Goal: Task Accomplishment & Management: Manage account settings

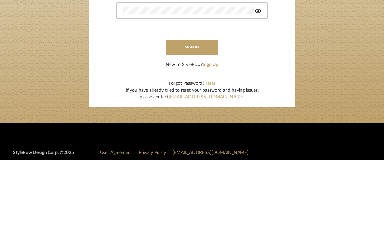
type input "rdjohnson@ymail.com"
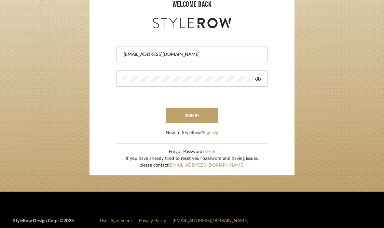
click at [189, 112] on button "sign in" at bounding box center [192, 115] width 52 height 15
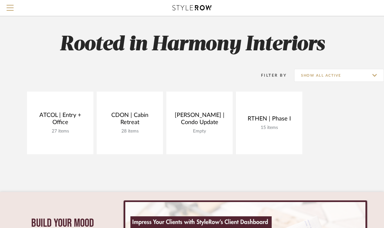
click at [0, 0] on link "Open Project" at bounding box center [0, 0] width 0 height 0
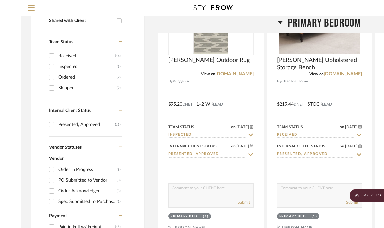
scroll to position [218, 0]
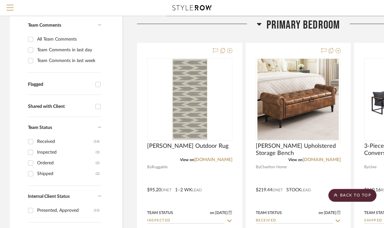
click at [266, 22] on h3 "Primary Bedroom" at bounding box center [298, 26] width 83 height 14
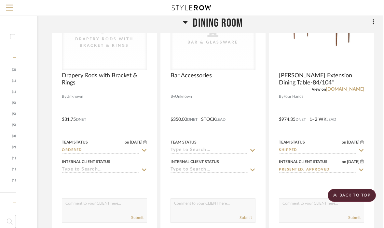
scroll to position [512, 85]
click at [356, 150] on input "Shipped" at bounding box center [317, 151] width 77 height 6
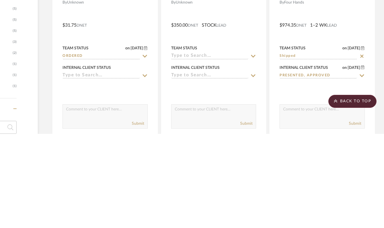
click at [363, 148] on icon at bounding box center [362, 150] width 6 height 5
type input "9/24/2025"
click at [298, 148] on input at bounding box center [317, 151] width 77 height 6
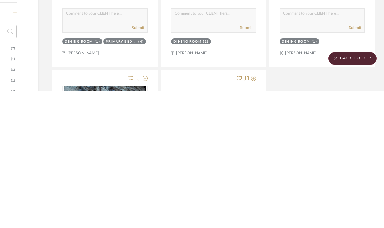
scroll to position [570, 85]
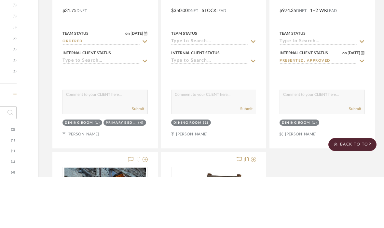
click at [300, 90] on input at bounding box center [317, 93] width 77 height 6
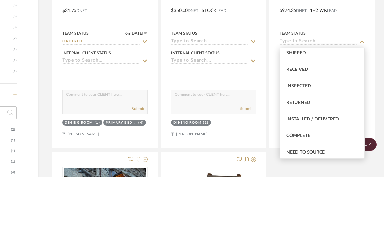
scroll to position [102, 0]
click at [302, 119] on span "Received" at bounding box center [297, 121] width 22 height 5
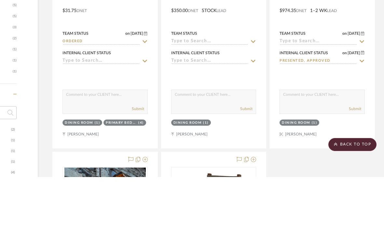
type input "Received"
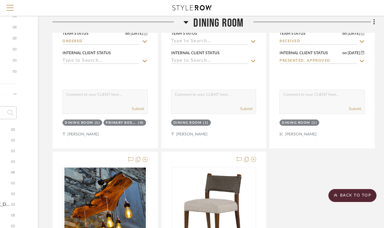
scroll to position [621, 85]
click at [347, 202] on scroll-to-top-button "BACK TO TOP" at bounding box center [352, 195] width 48 height 13
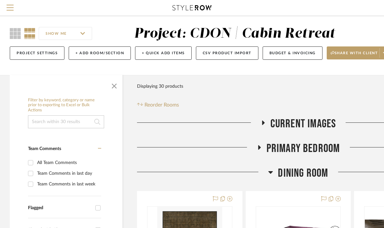
scroll to position [0, 0]
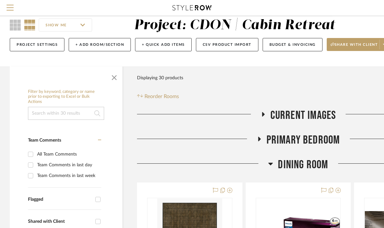
click at [270, 162] on icon at bounding box center [270, 164] width 5 height 8
